Goal: Information Seeking & Learning: Learn about a topic

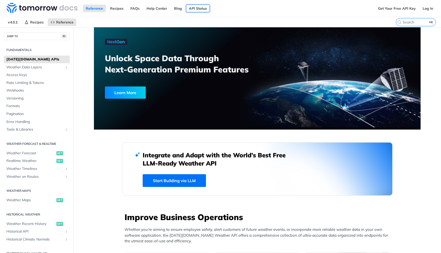
click at [193, 7] on link "API Status" at bounding box center [198, 9] width 24 height 8
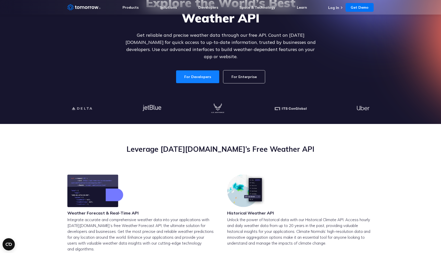
scroll to position [36, 0]
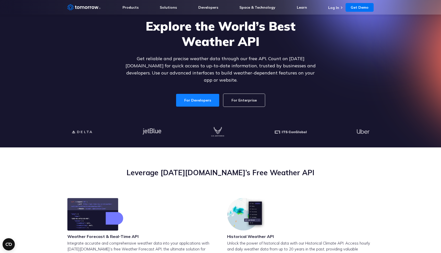
click at [207, 95] on link "For Developers" at bounding box center [197, 100] width 43 height 13
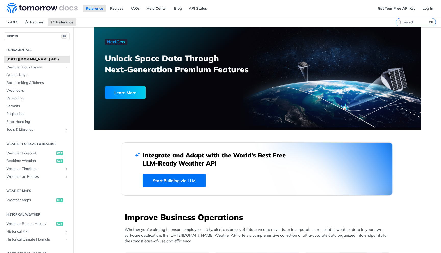
click at [29, 58] on span "Tomorrow.io APIs" at bounding box center [37, 59] width 62 height 5
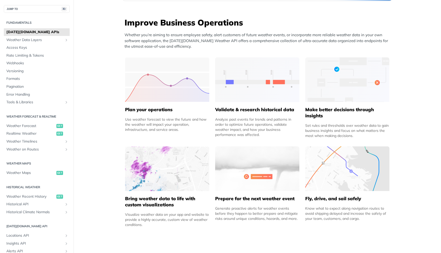
scroll to position [175, 0]
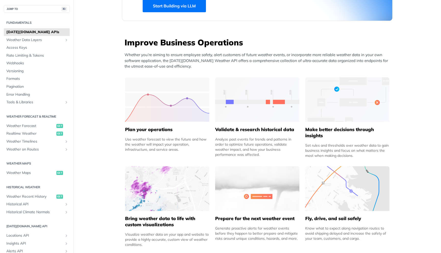
click at [164, 107] on img at bounding box center [167, 99] width 84 height 45
click at [163, 137] on div "Use weather forecast to view the future and how the weather will impact your op…" at bounding box center [167, 144] width 84 height 15
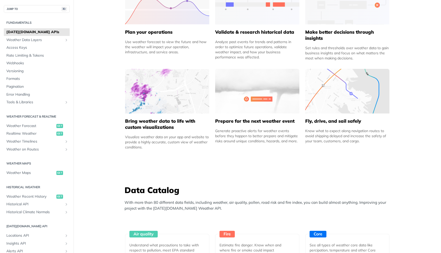
scroll to position [207, 0]
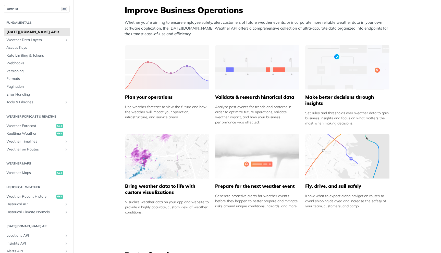
click at [253, 96] on h5 "Validate & research historical data" at bounding box center [257, 97] width 84 height 6
click at [263, 69] on img at bounding box center [257, 67] width 84 height 45
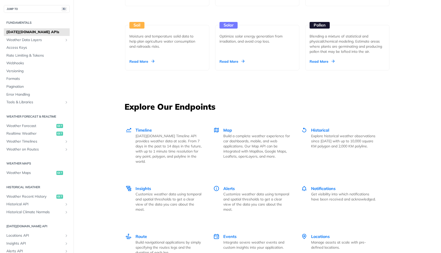
scroll to position [561, 0]
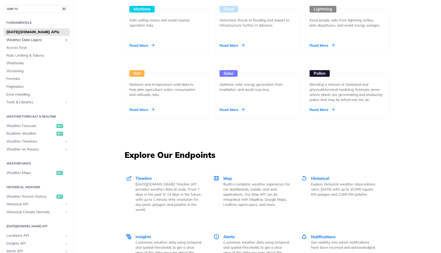
click at [35, 41] on span "Weather Data Layers" at bounding box center [34, 39] width 57 height 5
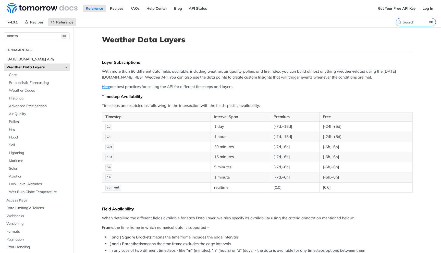
click at [35, 57] on span "[DATE][DOMAIN_NAME] APIs" at bounding box center [37, 59] width 62 height 5
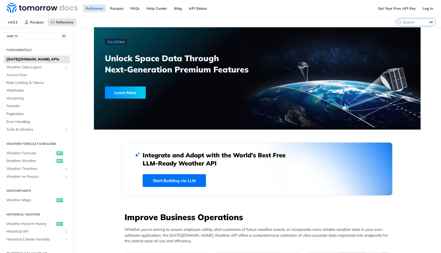
click at [31, 46] on section "Fundamentals Tomorrow.io APIs Weather Data Layers Core Probabilistic Forecastin…" at bounding box center [37, 89] width 66 height 89
click at [118, 9] on link "Recipes" at bounding box center [116, 9] width 19 height 8
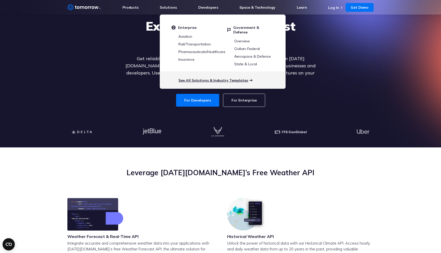
click at [204, 78] on link "See All Solutions & Industry Templates" at bounding box center [213, 80] width 70 height 5
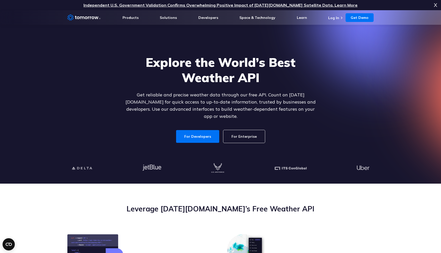
click at [242, 136] on link "For Enterprise" at bounding box center [244, 136] width 42 height 13
